Goal: Task Accomplishment & Management: Manage account settings

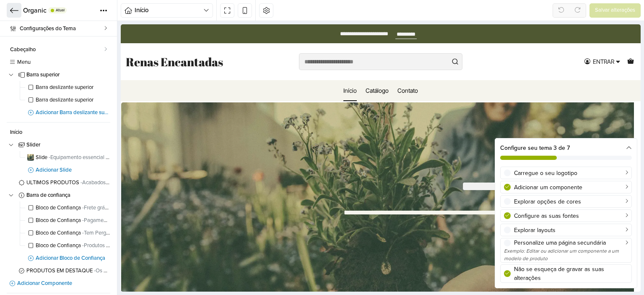
click at [14, 9] on icon at bounding box center [14, 10] width 8 height 8
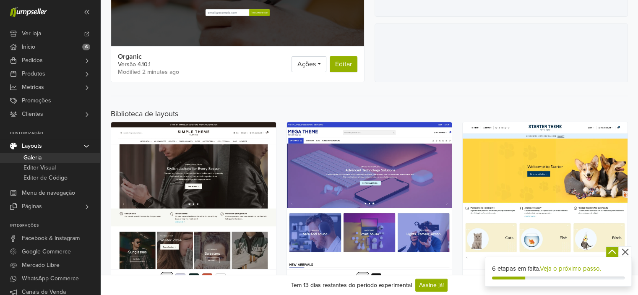
scroll to position [225, 0]
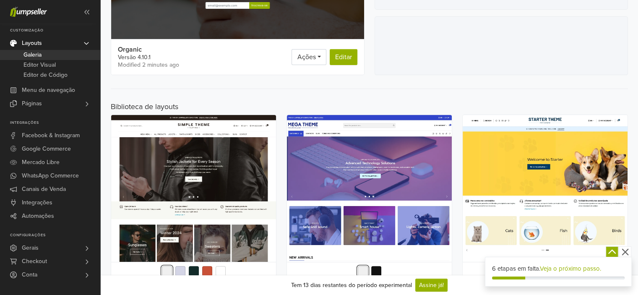
drag, startPoint x: 97, startPoint y: 138, endPoint x: 89, endPoint y: 239, distance: 101.4
click at [99, 231] on div at bounding box center [98, 196] width 3 height 197
click at [65, 246] on link "Gerais" at bounding box center [50, 247] width 100 height 13
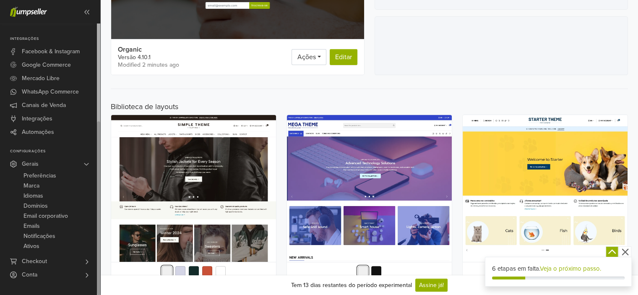
drag, startPoint x: 98, startPoint y: 179, endPoint x: 99, endPoint y: 270, distance: 90.2
click at [99, 270] on div at bounding box center [98, 208] width 3 height 174
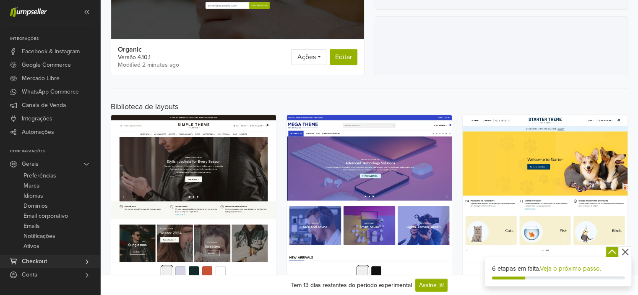
click at [60, 261] on link "Checkout" at bounding box center [50, 260] width 100 height 13
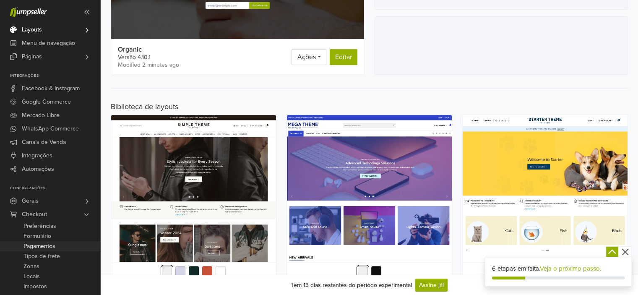
click at [39, 247] on span "Pagamentos" at bounding box center [39, 246] width 32 height 10
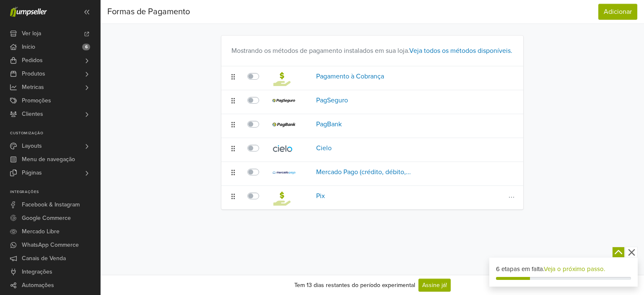
click at [262, 191] on label at bounding box center [262, 191] width 0 height 0
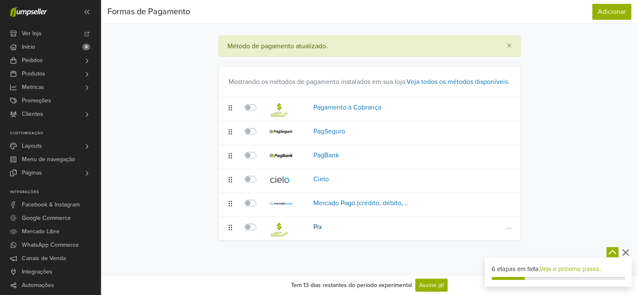
click at [315, 231] on link "Pix" at bounding box center [317, 227] width 9 height 8
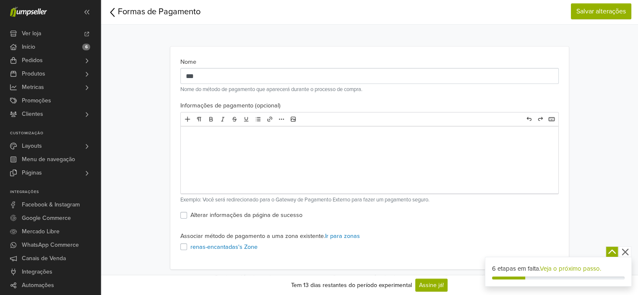
click at [190, 247] on label "renas-encantadas's Zone" at bounding box center [223, 246] width 67 height 9
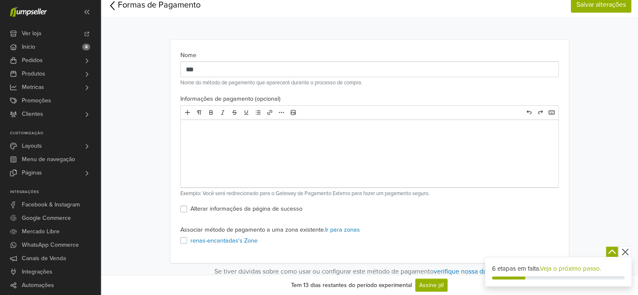
click at [623, 250] on icon "button" at bounding box center [624, 252] width 7 height 7
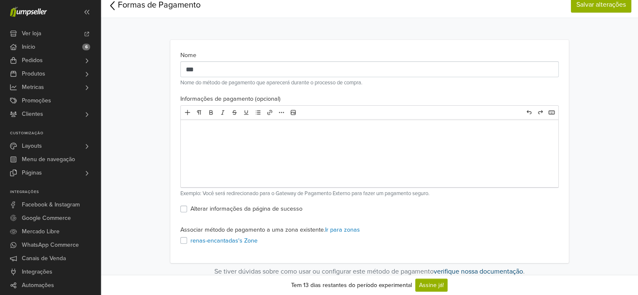
click at [481, 269] on link "verifique nossa documentação" at bounding box center [478, 271] width 89 height 8
click at [54, 50] on link "Início 6" at bounding box center [50, 46] width 100 height 13
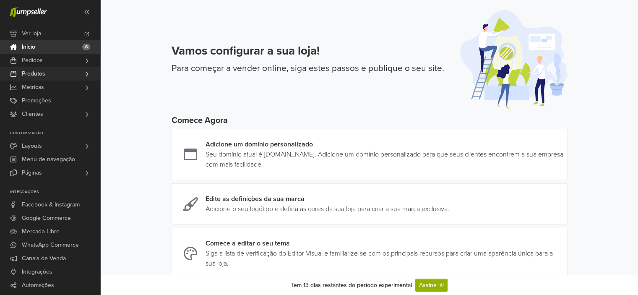
click at [42, 73] on span "Produtos" at bounding box center [33, 73] width 23 height 13
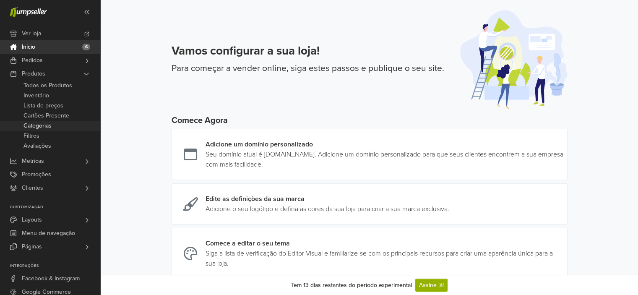
click at [43, 130] on span "Categorias" at bounding box center [37, 126] width 28 height 10
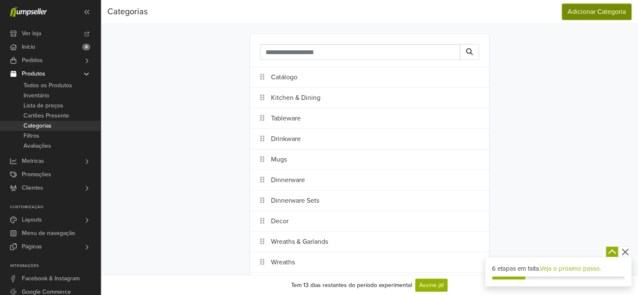
click at [600, 17] on button "Adicionar Categoria" at bounding box center [596, 12] width 69 height 16
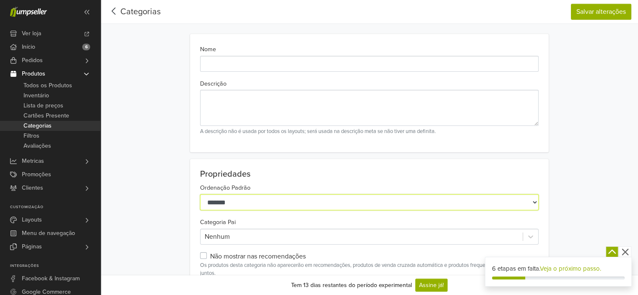
click at [504, 201] on select "**********" at bounding box center [369, 202] width 338 height 16
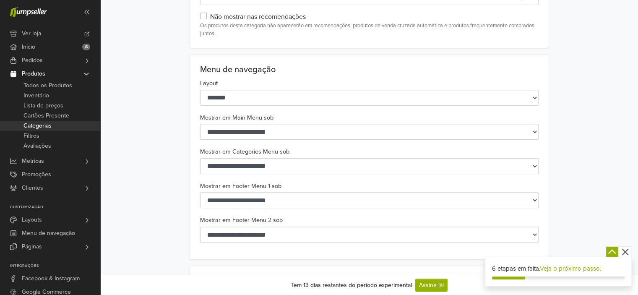
scroll to position [235, 0]
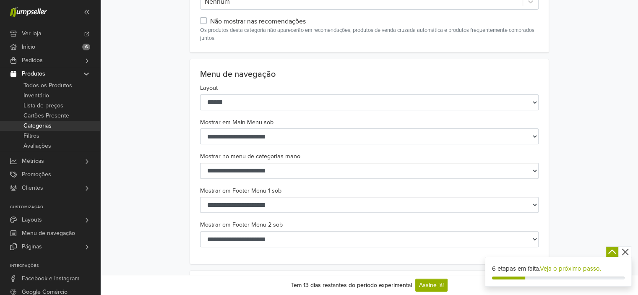
click at [540, 118] on div "**********" at bounding box center [369, 161] width 358 height 205
click at [627, 252] on icon "button" at bounding box center [625, 252] width 10 height 10
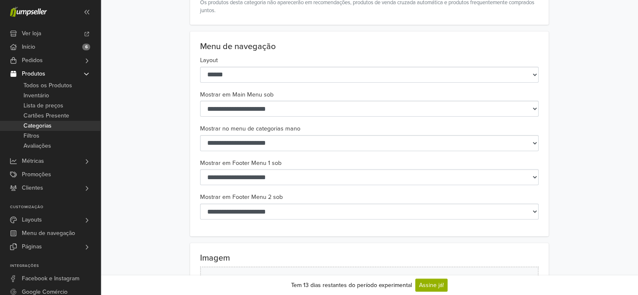
scroll to position [282, 0]
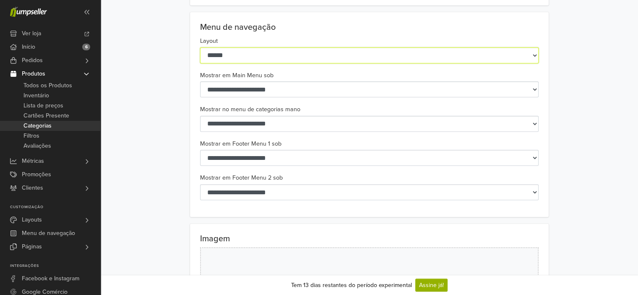
click at [496, 55] on select "**********" at bounding box center [369, 55] width 338 height 16
select select "**********"
click at [200, 47] on select "**********" at bounding box center [369, 55] width 338 height 16
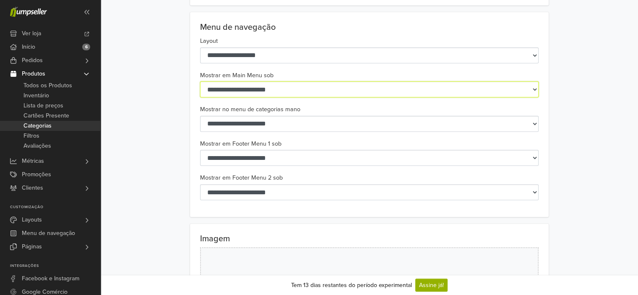
click at [444, 94] on select "**********" at bounding box center [369, 89] width 338 height 16
select select "*******"
click at [200, 81] on select "**********" at bounding box center [369, 89] width 338 height 16
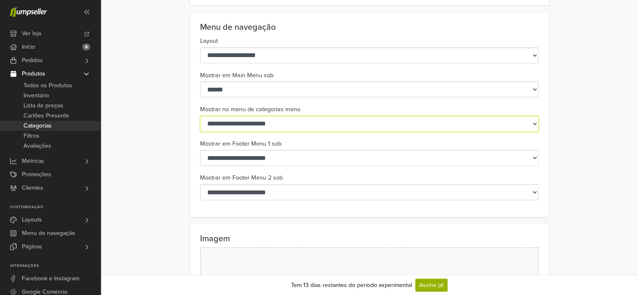
click at [439, 122] on select "**********" at bounding box center [369, 124] width 338 height 16
click at [200, 116] on select "**********" at bounding box center [369, 124] width 338 height 16
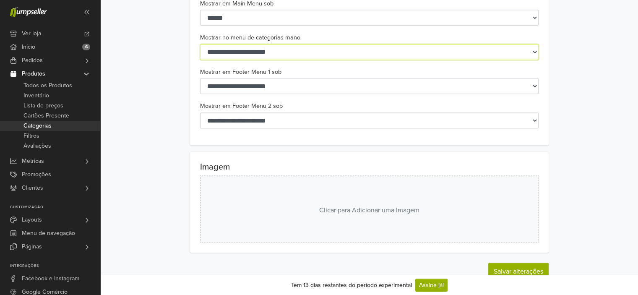
scroll to position [366, 0]
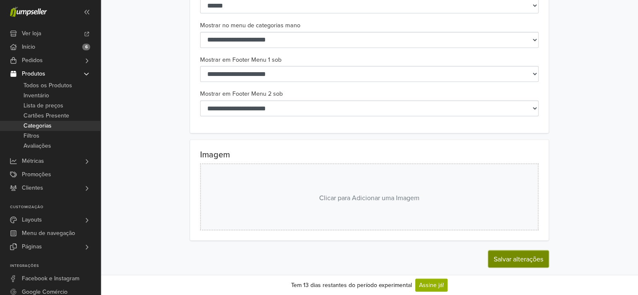
click at [522, 256] on font "Salvar alterações" at bounding box center [517, 259] width 49 height 8
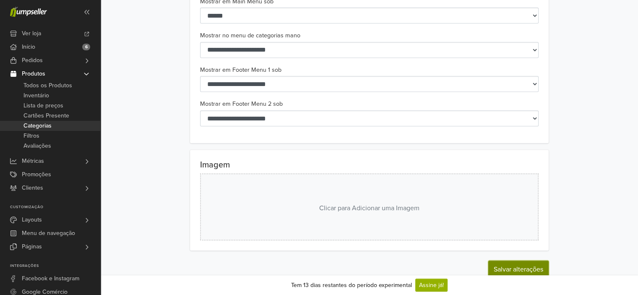
click at [522, 266] on font "Salvar alterações" at bounding box center [517, 269] width 49 height 8
click at [40, 95] on span "Inventário" at bounding box center [36, 96] width 26 height 10
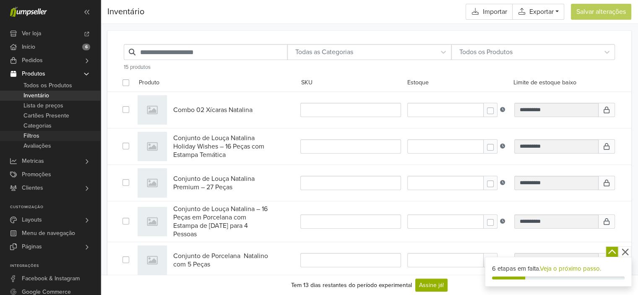
click at [32, 134] on span "Filtros" at bounding box center [31, 136] width 16 height 10
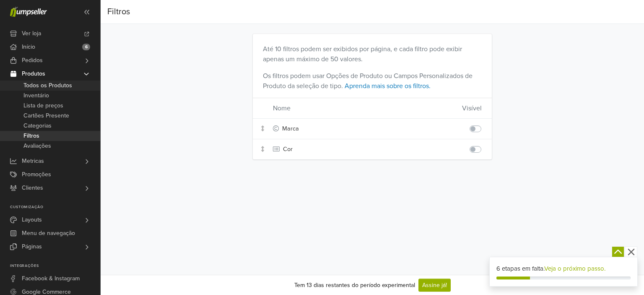
click at [44, 86] on span "Todos os Produtos" at bounding box center [47, 85] width 49 height 10
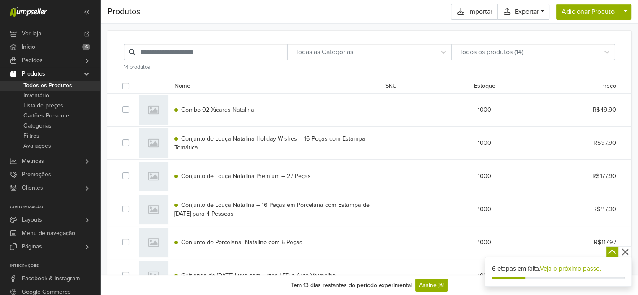
click at [132, 81] on label at bounding box center [132, 81] width 0 height 0
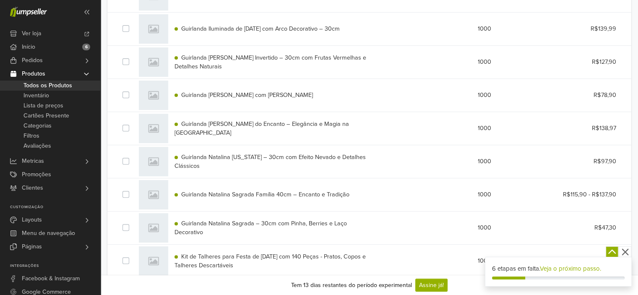
scroll to position [299, 0]
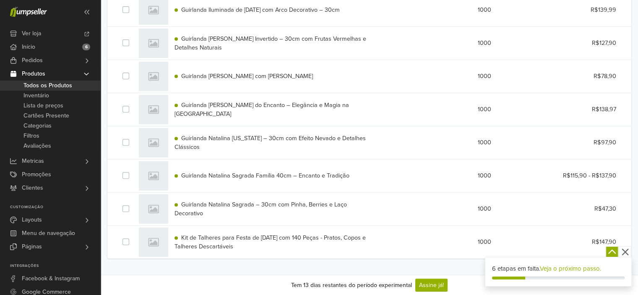
click at [626, 253] on icon "button" at bounding box center [625, 252] width 10 height 10
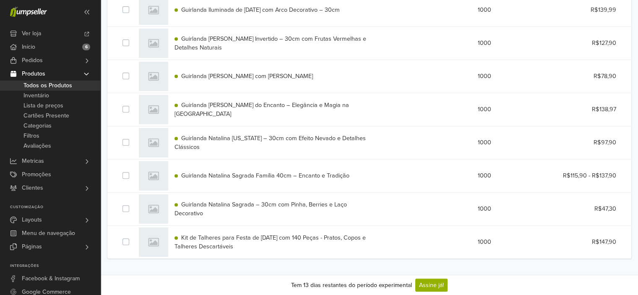
click at [153, 242] on div at bounding box center [153, 241] width 29 height 29
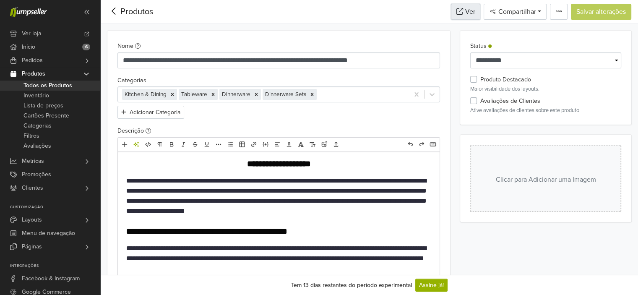
click at [456, 8] on icon at bounding box center [459, 11] width 7 height 7
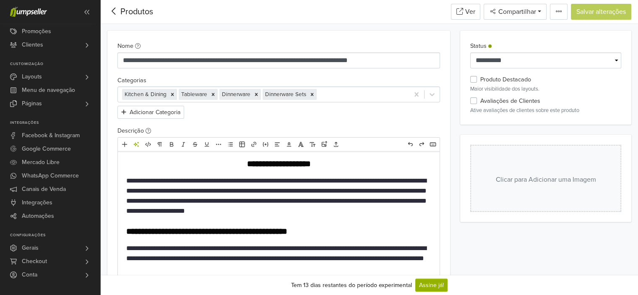
drag, startPoint x: 99, startPoint y: 105, endPoint x: 103, endPoint y: 226, distance: 121.2
click at [38, 205] on span "Integrações" at bounding box center [37, 202] width 31 height 13
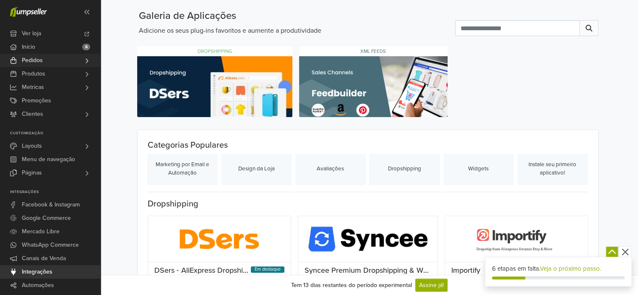
drag, startPoint x: 99, startPoint y: 126, endPoint x: 62, endPoint y: 65, distance: 70.8
click at [99, 31] on div at bounding box center [98, 131] width 3 height 216
click at [47, 72] on link "Produtos" at bounding box center [50, 73] width 100 height 13
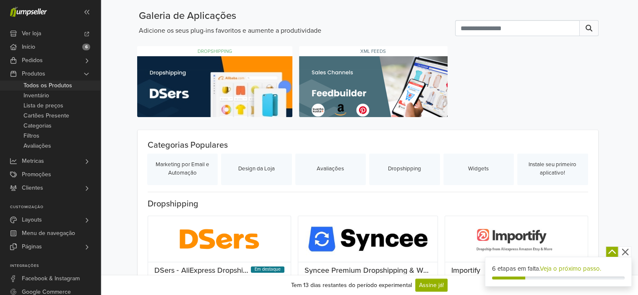
click at [51, 88] on span "Todos os Produtos" at bounding box center [47, 85] width 49 height 10
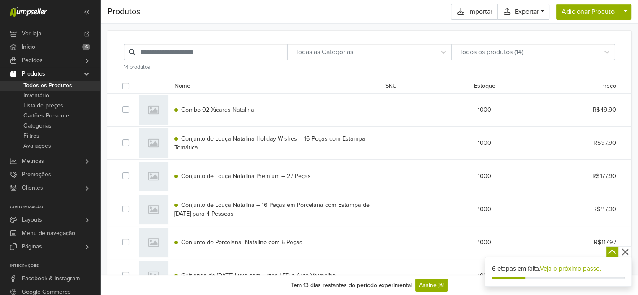
click at [132, 81] on label at bounding box center [132, 81] width 0 height 0
click at [427, 285] on link "Assine já!" at bounding box center [431, 284] width 32 height 13
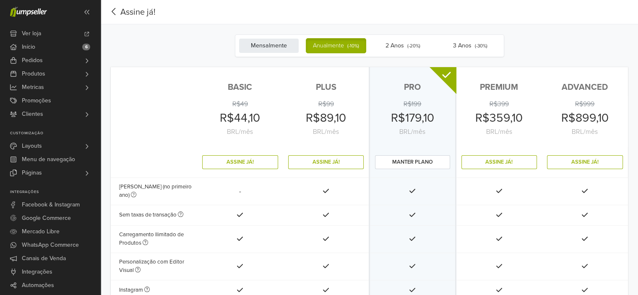
click at [263, 46] on label "Mensalmente" at bounding box center [269, 45] width 60 height 15
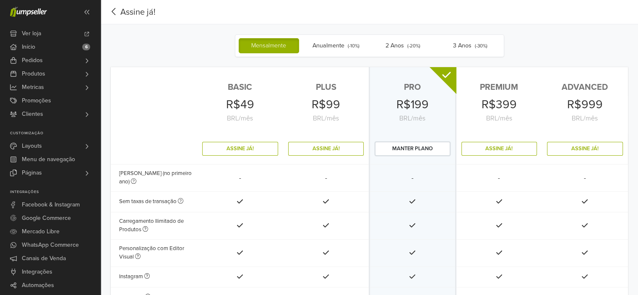
click at [409, 150] on button "Manter plano" at bounding box center [412, 149] width 75 height 14
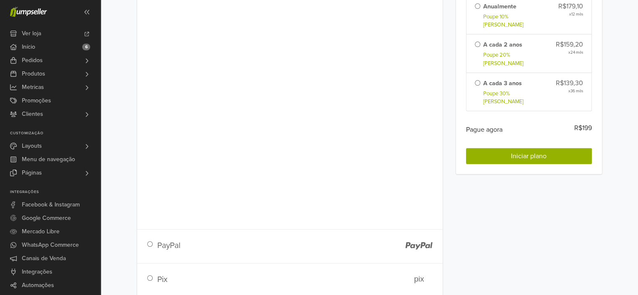
scroll to position [99, 0]
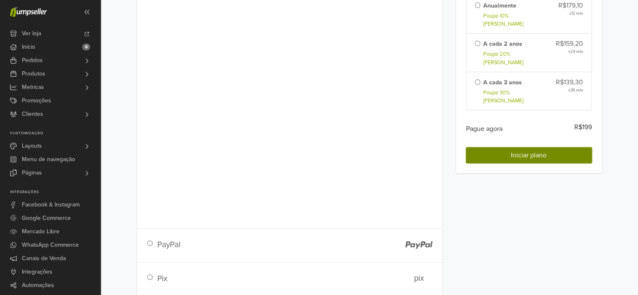
click at [518, 155] on span "Iniciar plano" at bounding box center [529, 155] width 36 height 8
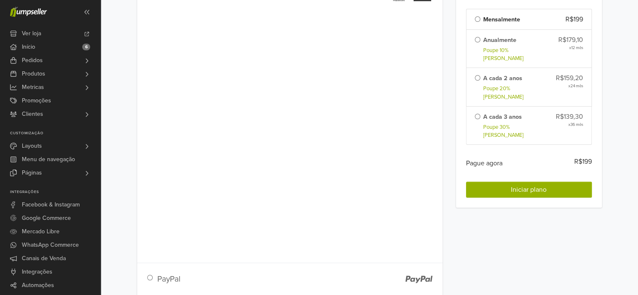
scroll to position [0, 0]
